Goal: Communication & Community: Participate in discussion

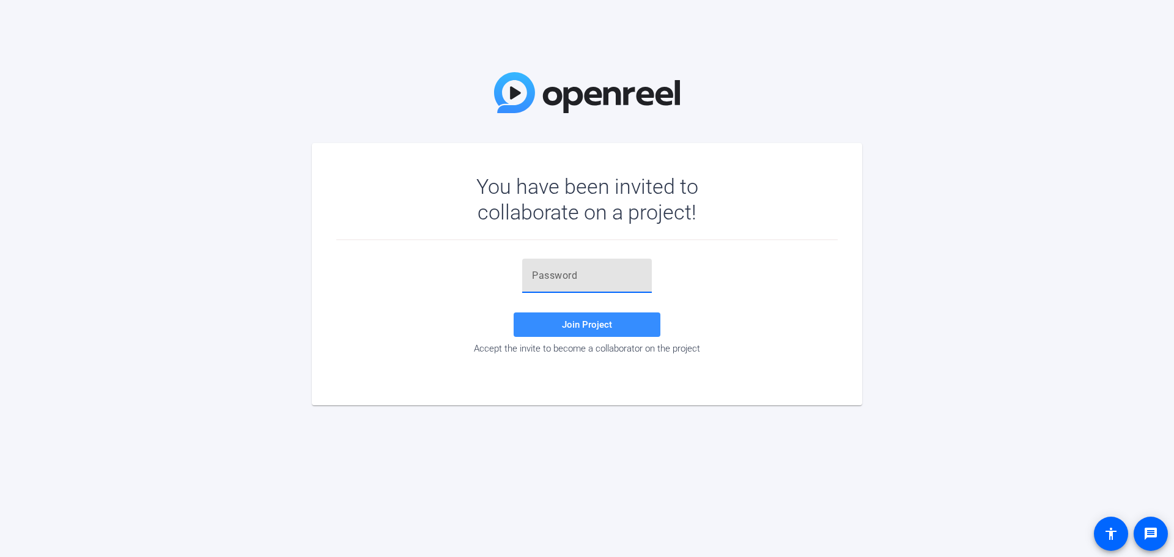
click at [537, 273] on input "text" at bounding box center [587, 275] width 110 height 15
paste input "75JH!m"
type input "75JH!m"
click at [599, 325] on span "Join Project" at bounding box center [587, 324] width 50 height 11
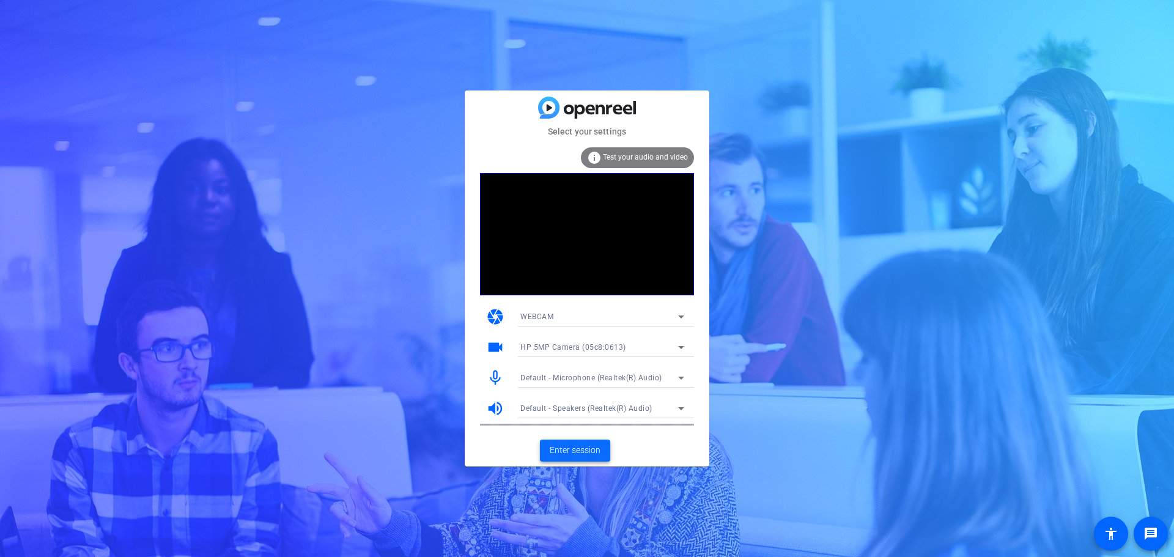
click at [588, 448] on span "Enter session" at bounding box center [575, 450] width 51 height 13
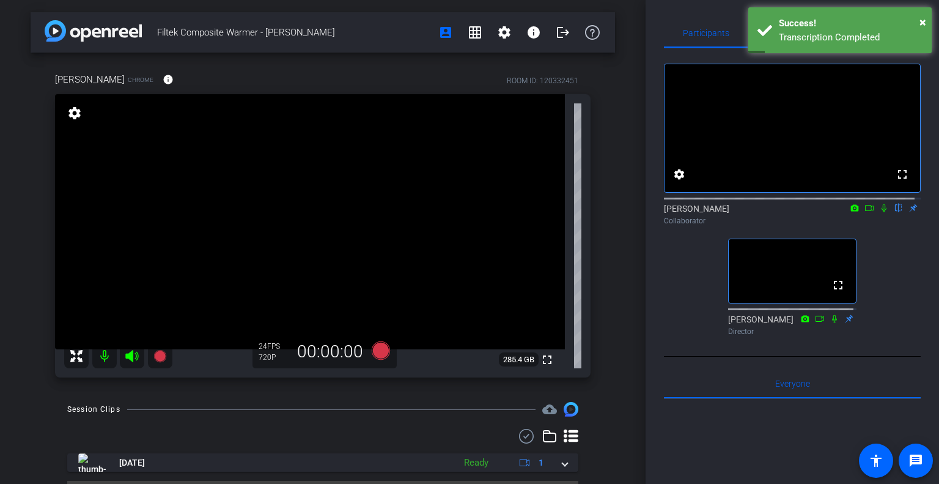
click at [878, 213] on mat-icon at bounding box center [884, 207] width 15 height 11
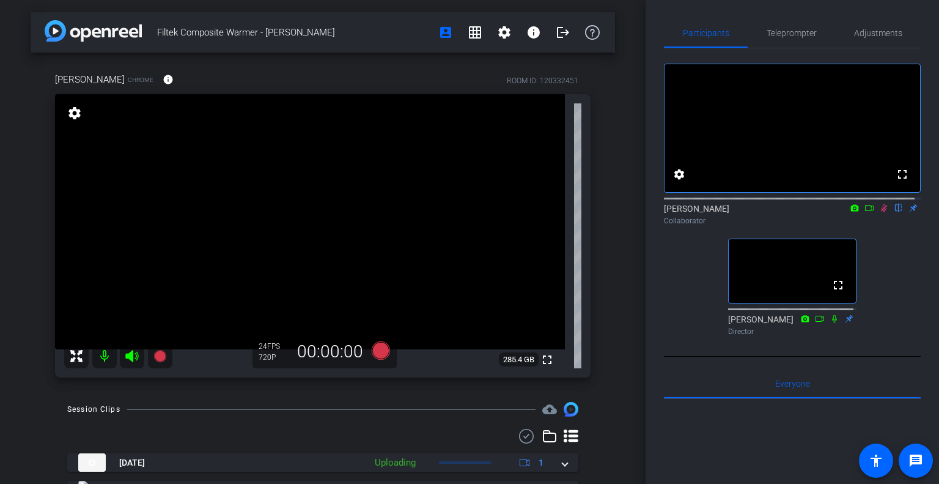
click at [881, 212] on icon at bounding box center [884, 208] width 7 height 8
click at [882, 212] on icon at bounding box center [884, 208] width 5 height 8
click at [879, 212] on icon at bounding box center [884, 208] width 10 height 9
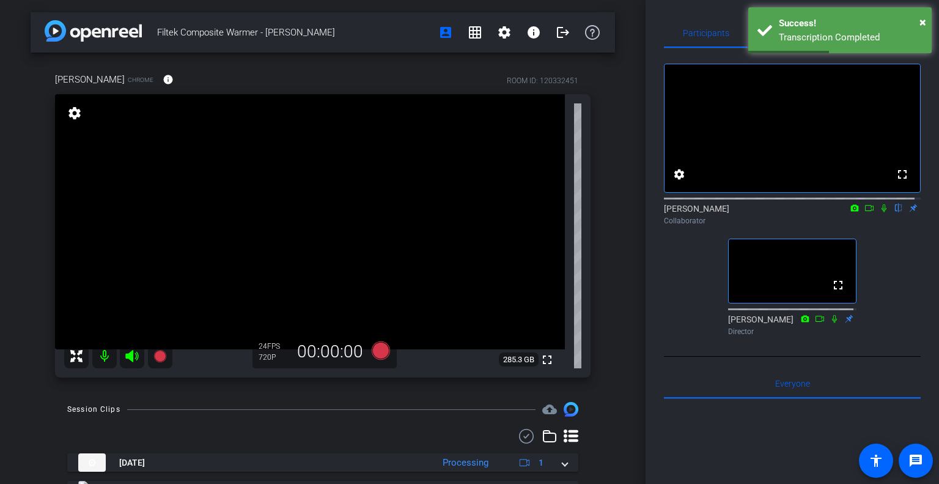
click at [882, 212] on icon at bounding box center [884, 208] width 5 height 8
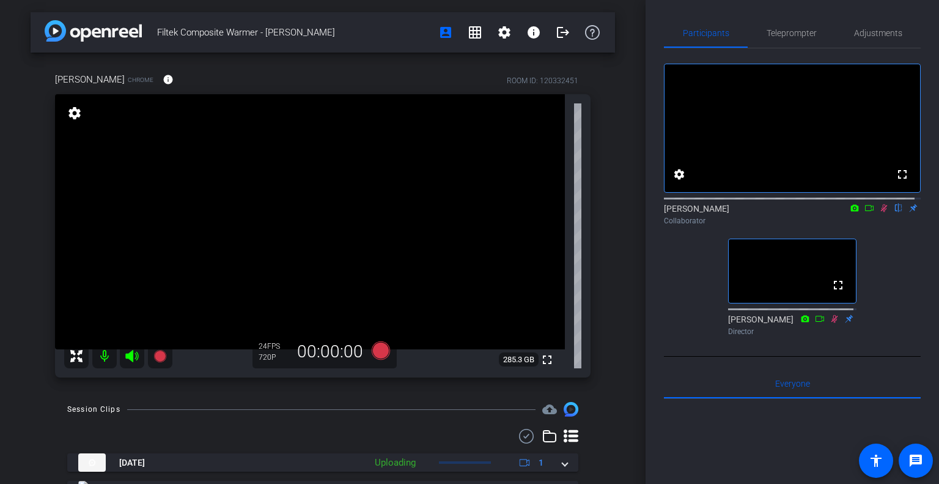
click at [879, 212] on icon at bounding box center [884, 208] width 10 height 9
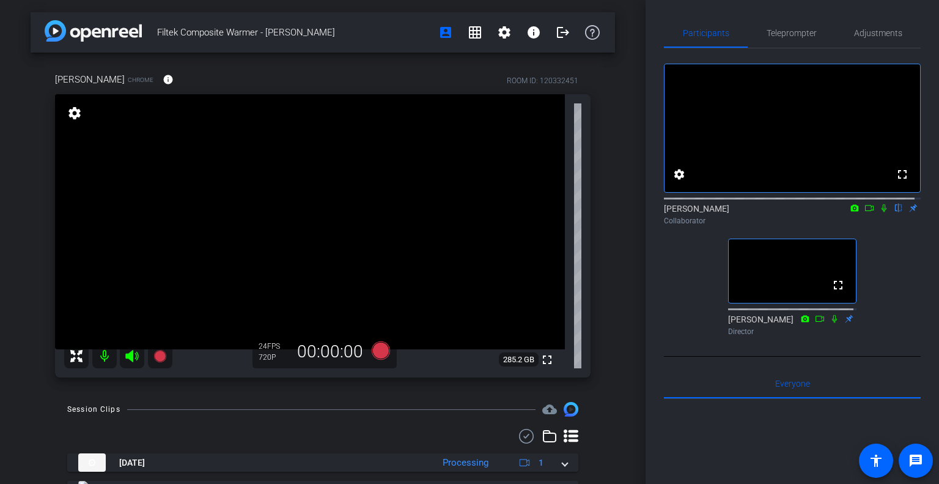
click at [879, 212] on icon at bounding box center [884, 208] width 10 height 9
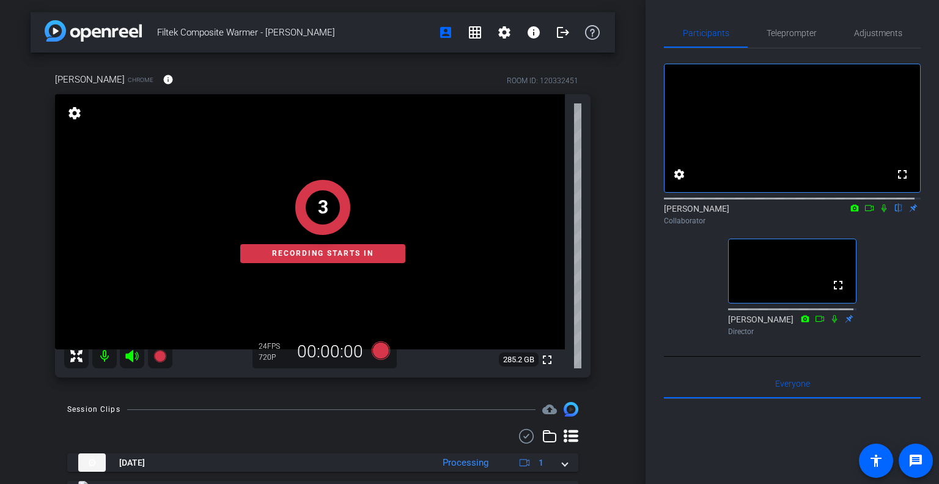
click at [882, 212] on icon at bounding box center [884, 208] width 5 height 8
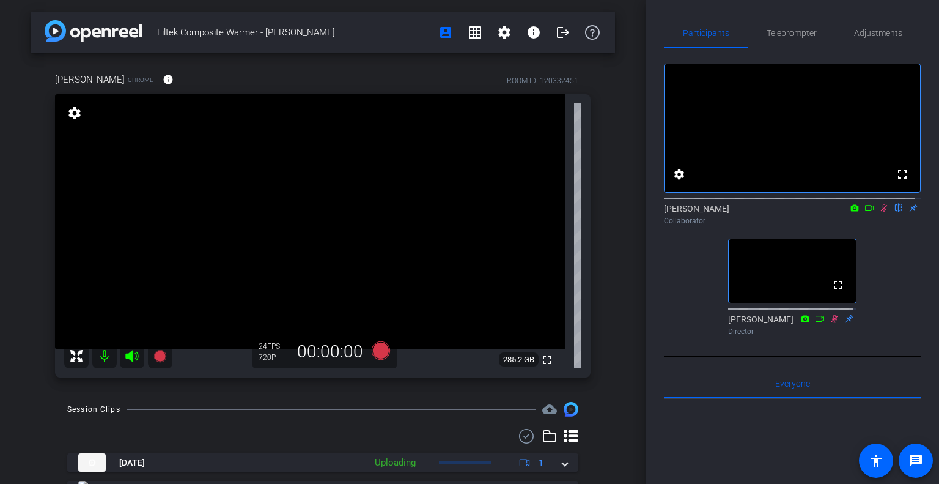
click at [881, 212] on icon at bounding box center [884, 208] width 7 height 8
